Goal: Navigation & Orientation: Understand site structure

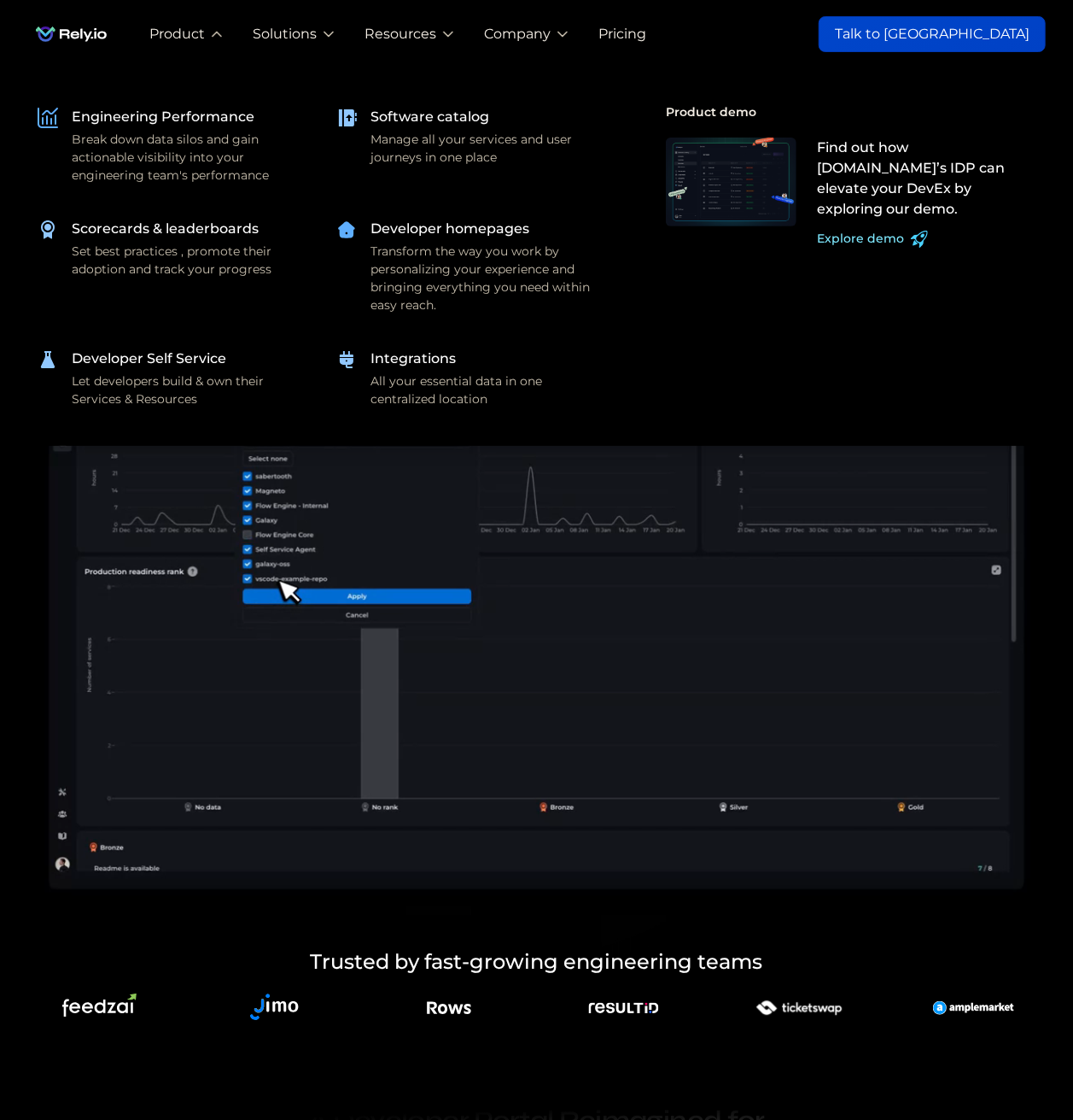
click at [460, 120] on div "Software catalog" at bounding box center [430, 117] width 119 height 20
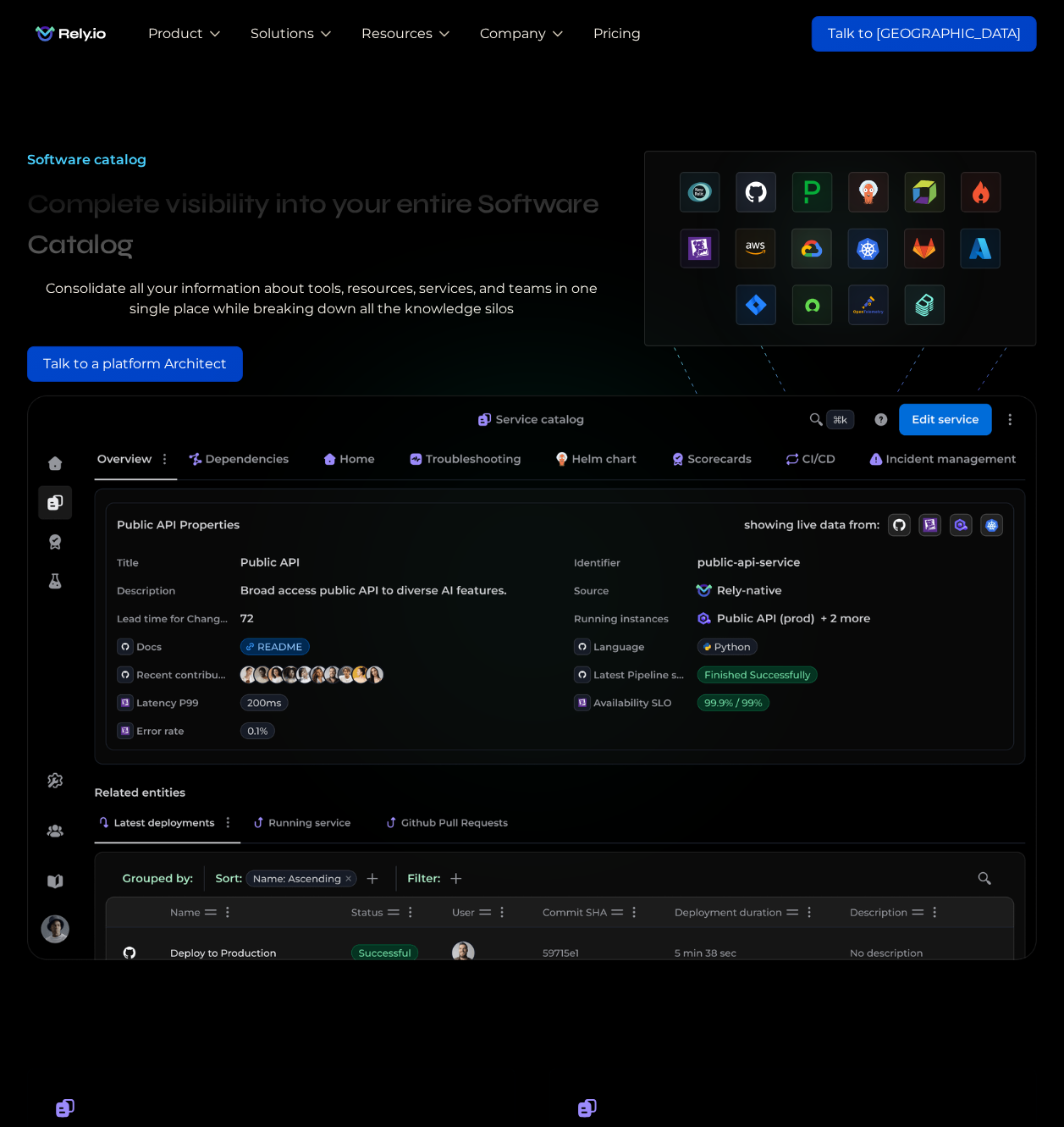
click at [381, 273] on div "Software catalog Complete visibility into your entire Software Catalog Consolid…" at bounding box center [322, 272] width 591 height 246
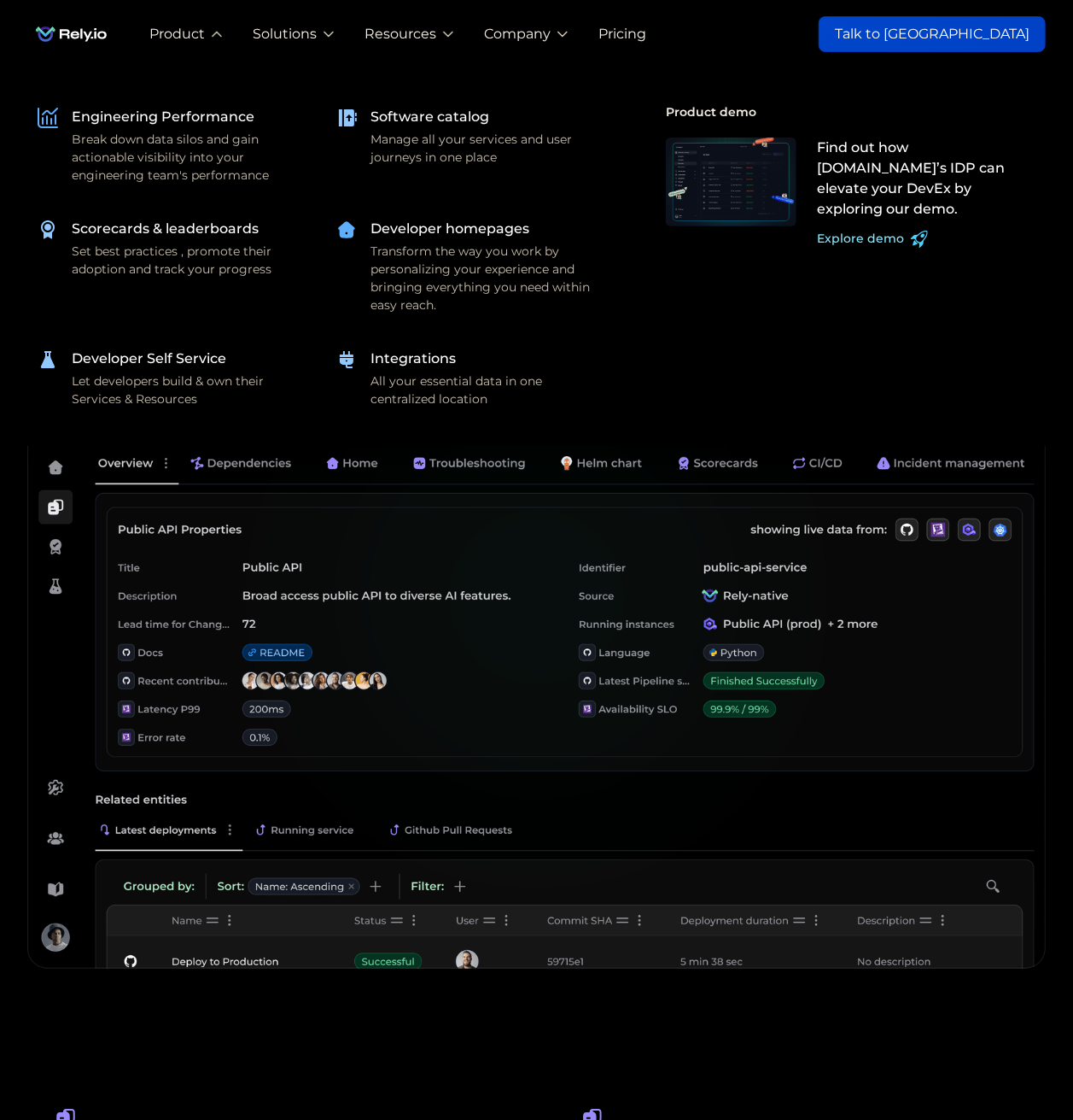
click at [179, 358] on div "Developer Self Service" at bounding box center [148, 358] width 154 height 20
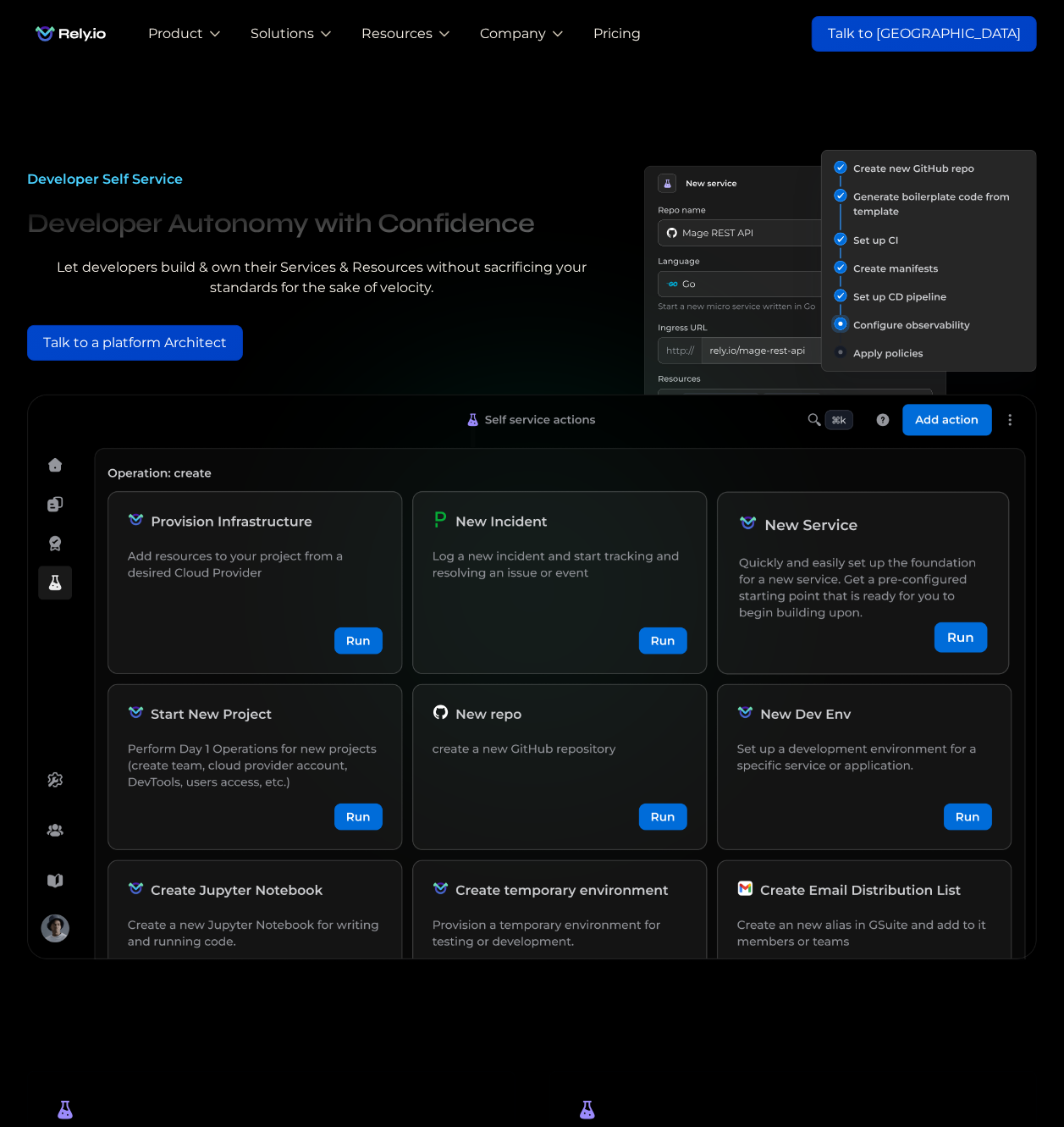
click at [464, 289] on div "Let developers build & own their Services & Resources without sacrificing your …" at bounding box center [322, 277] width 591 height 40
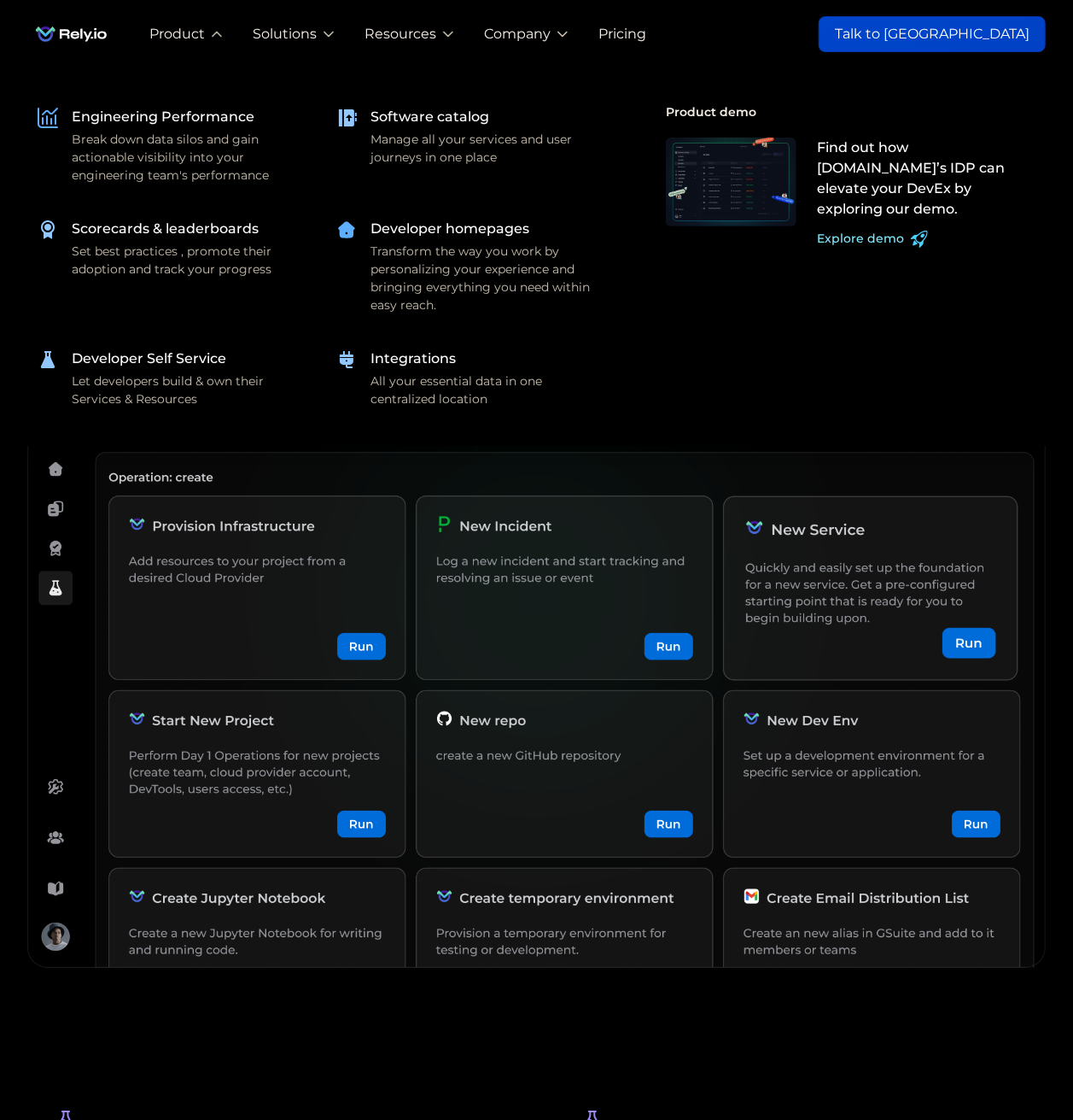
click at [442, 226] on div "Developer homepages" at bounding box center [450, 229] width 159 height 20
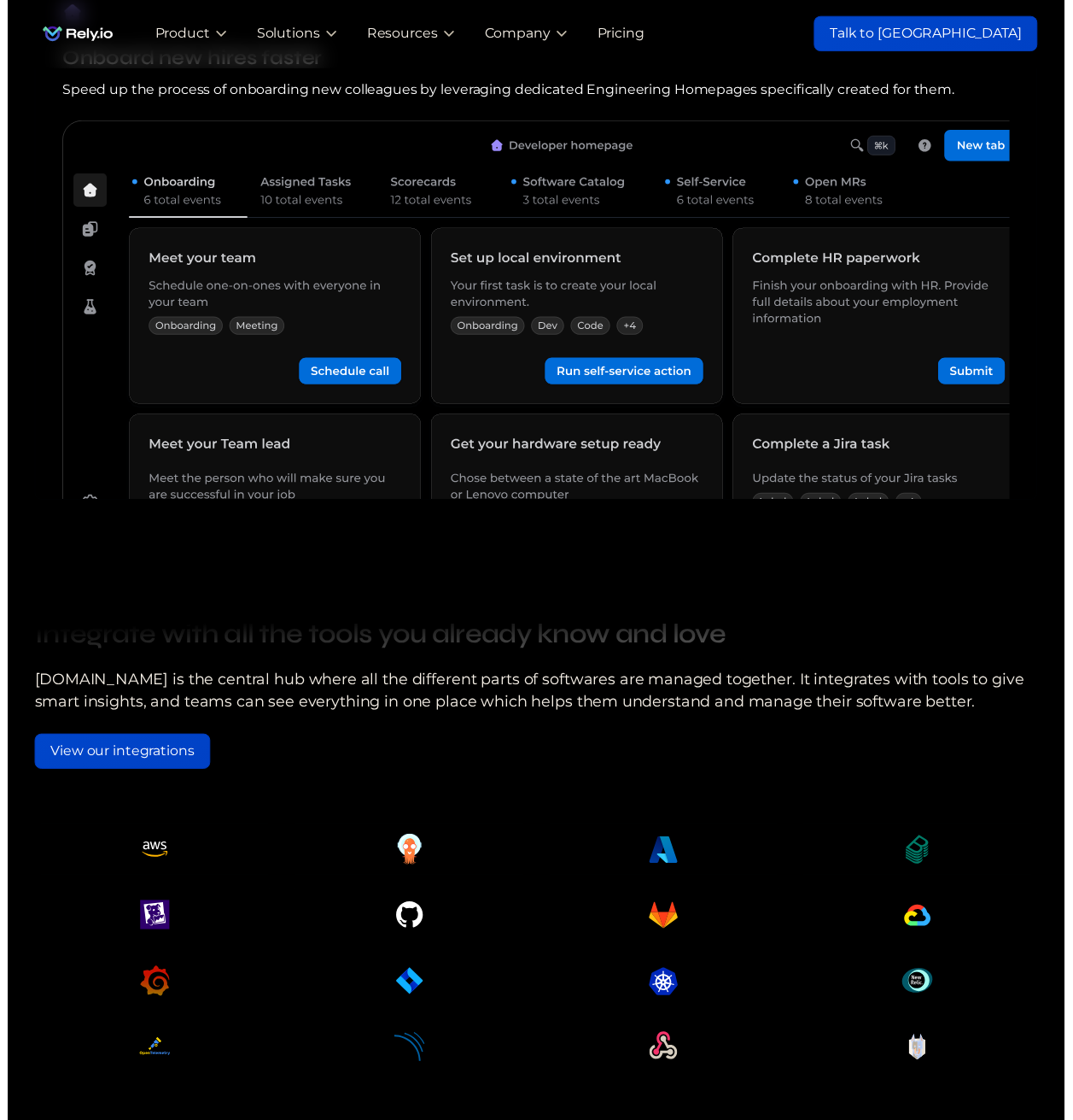
scroll to position [1708, 0]
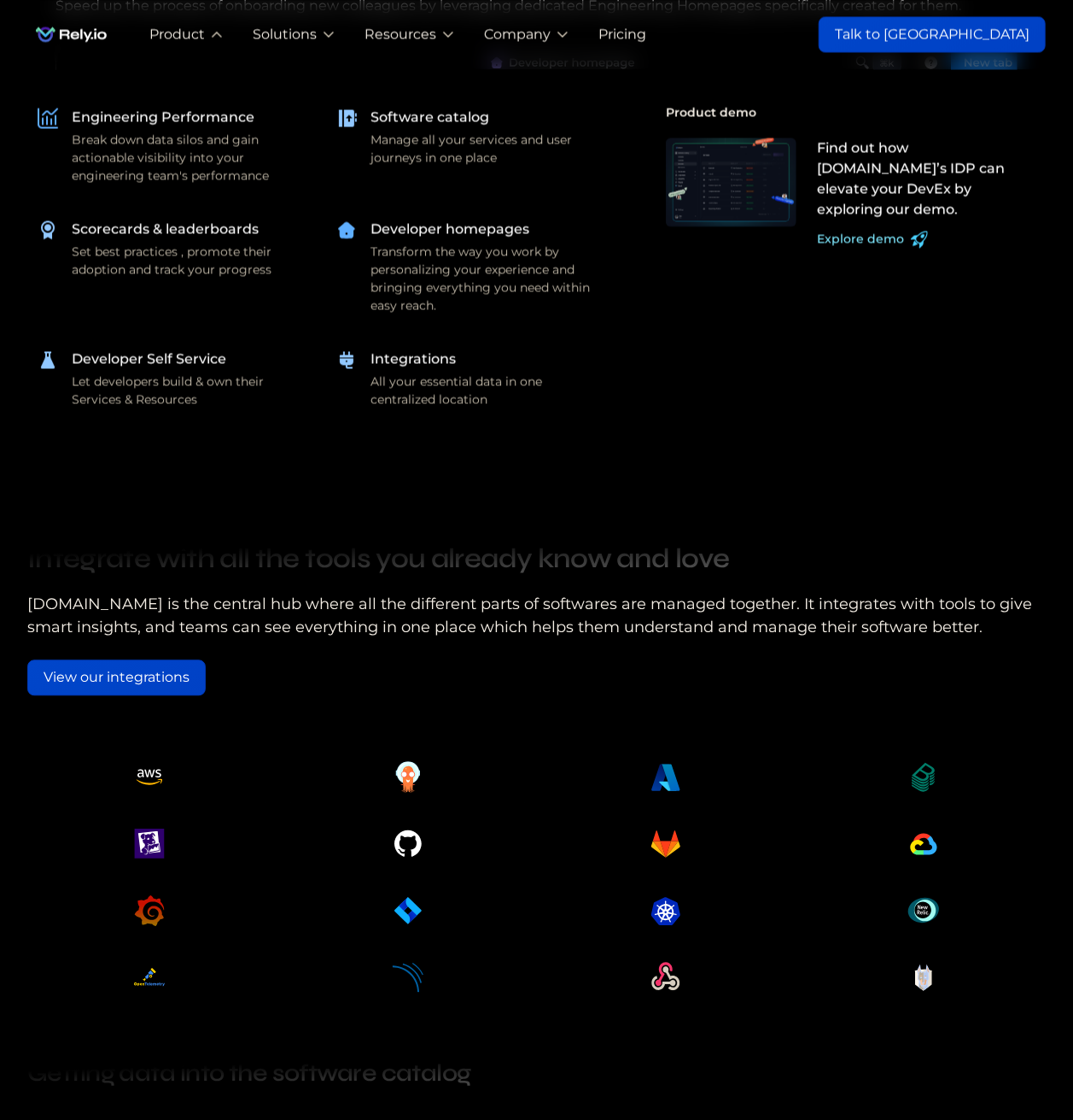
click at [413, 110] on div "Software catalog" at bounding box center [430, 117] width 119 height 20
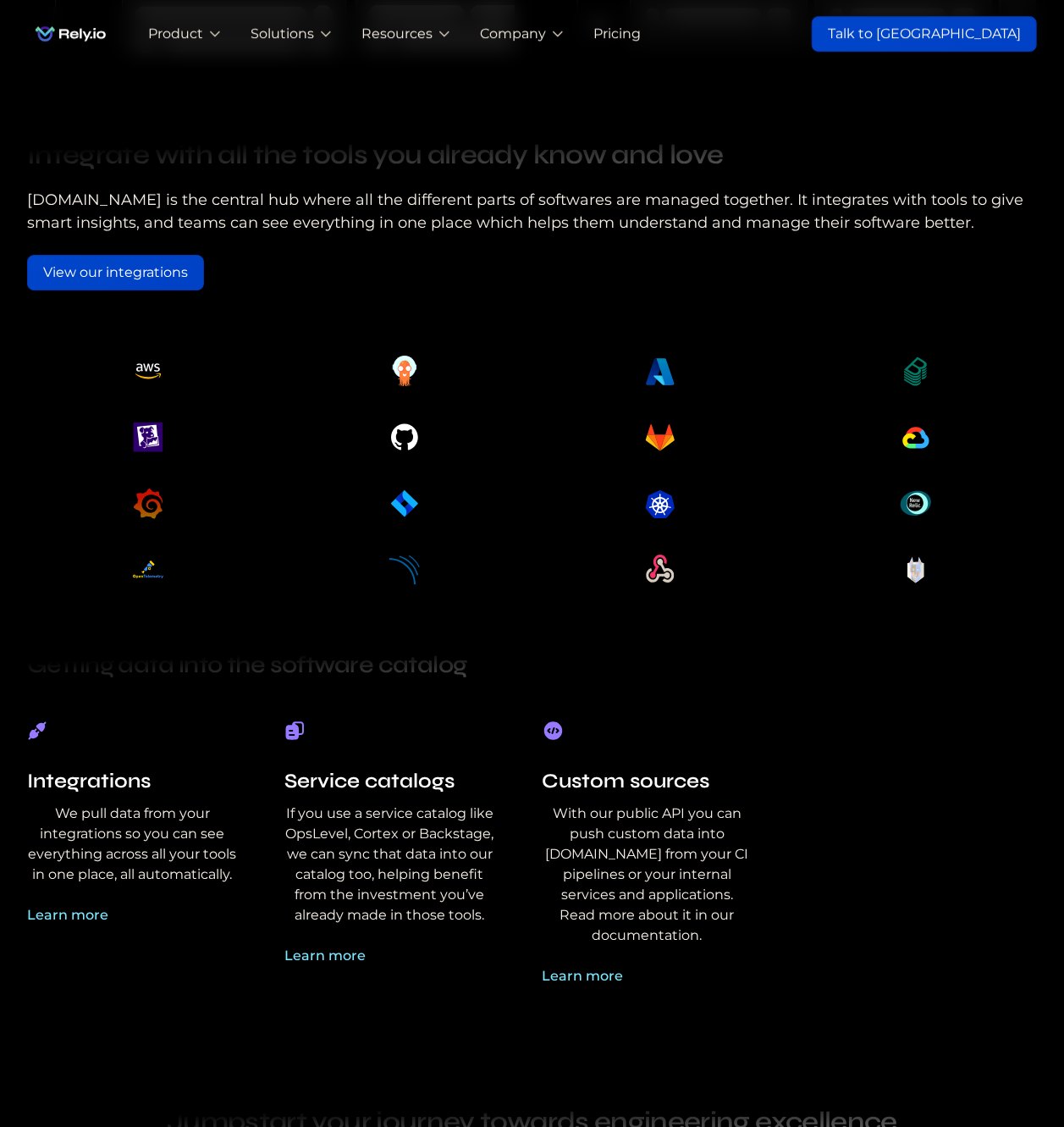
scroll to position [2710, 0]
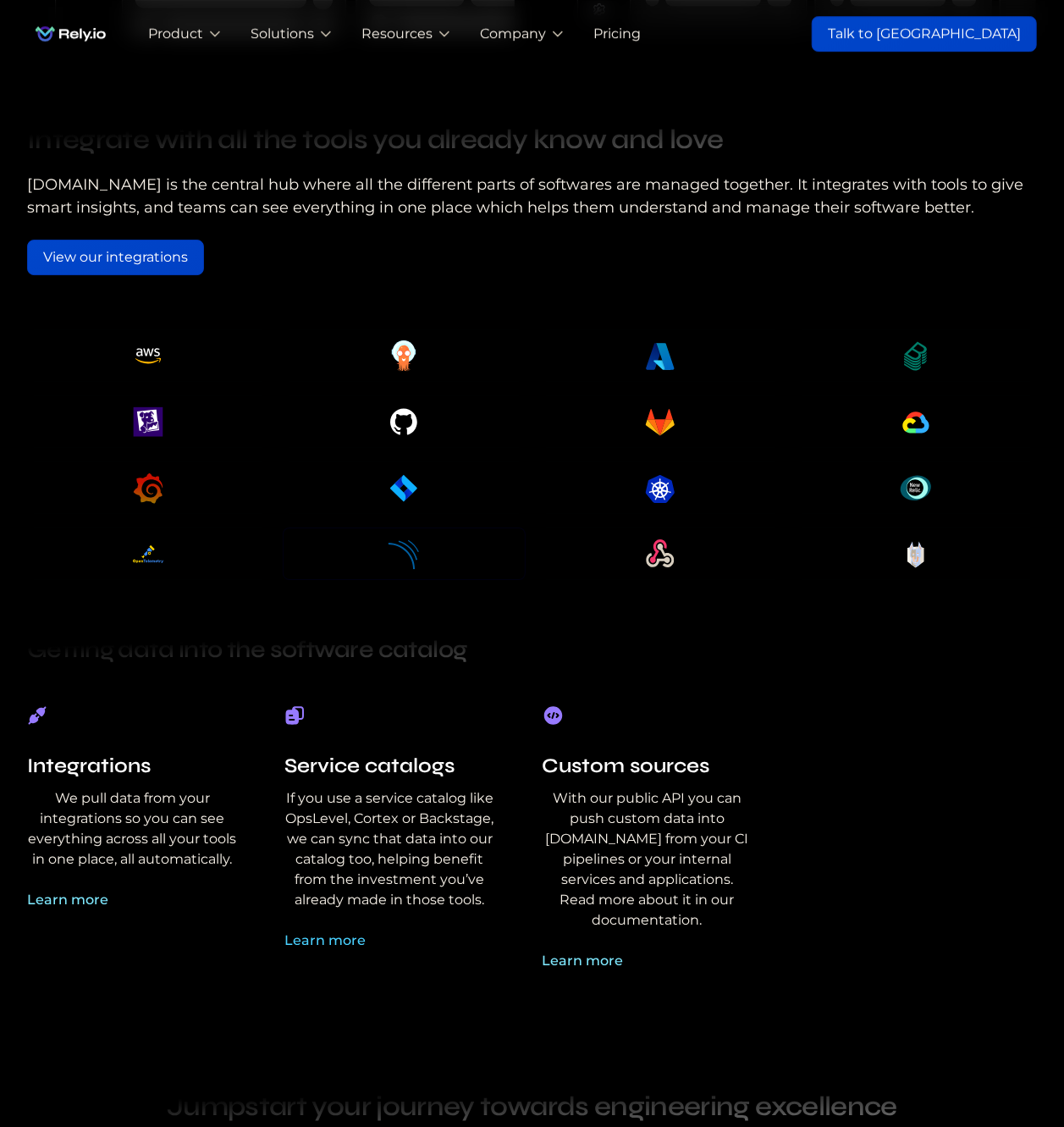
click at [343, 933] on link "Learn more" at bounding box center [389, 941] width 210 height 20
